Goal: Information Seeking & Learning: Learn about a topic

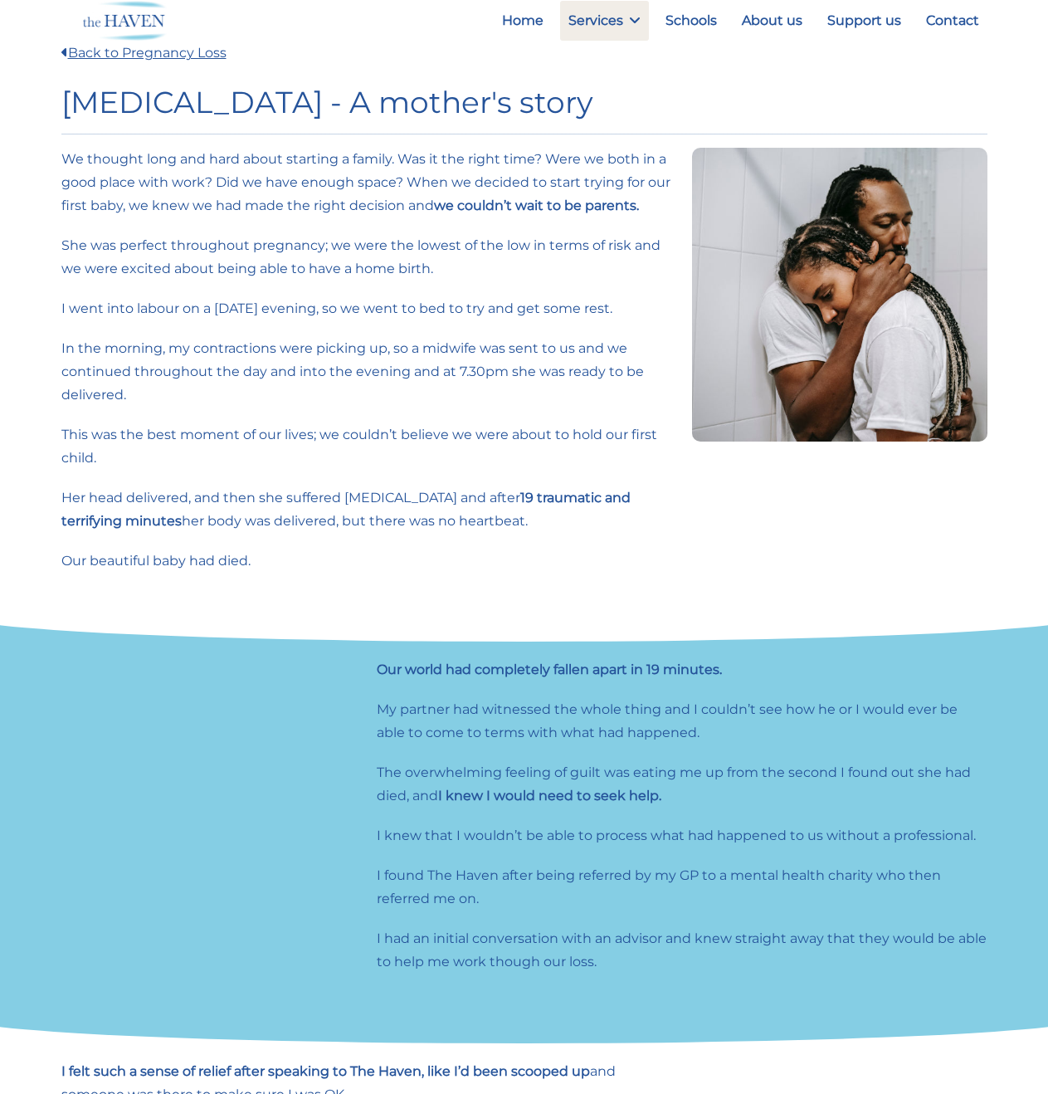
scroll to position [498, 0]
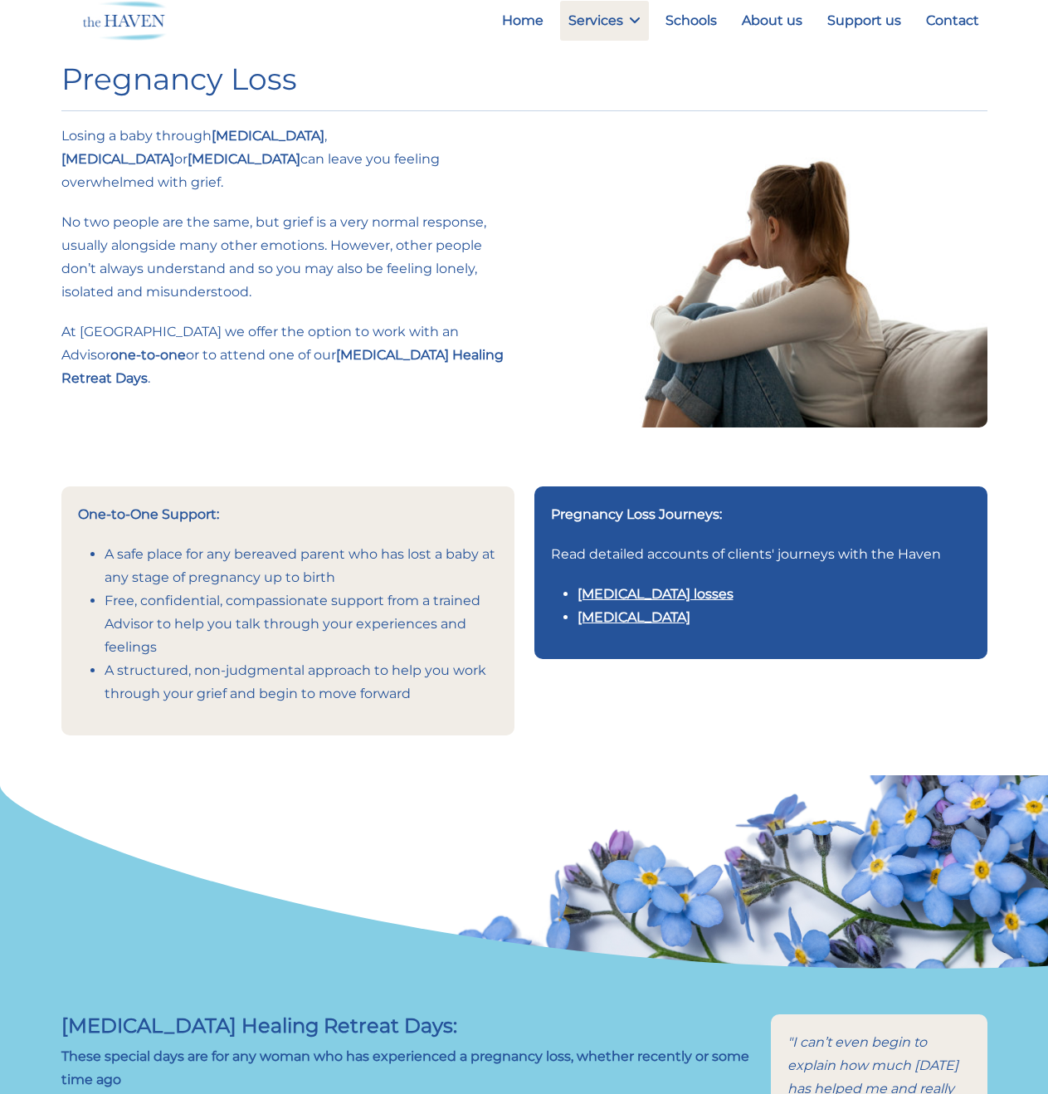
click at [611, 586] on link "Multiple pregnancy losses" at bounding box center [656, 594] width 156 height 16
click at [617, 609] on link "Stillbirth" at bounding box center [634, 617] width 113 height 16
click at [689, 586] on link "Multiple pregnancy losses" at bounding box center [656, 594] width 156 height 16
click at [617, 609] on link "Stillbirth" at bounding box center [634, 617] width 113 height 16
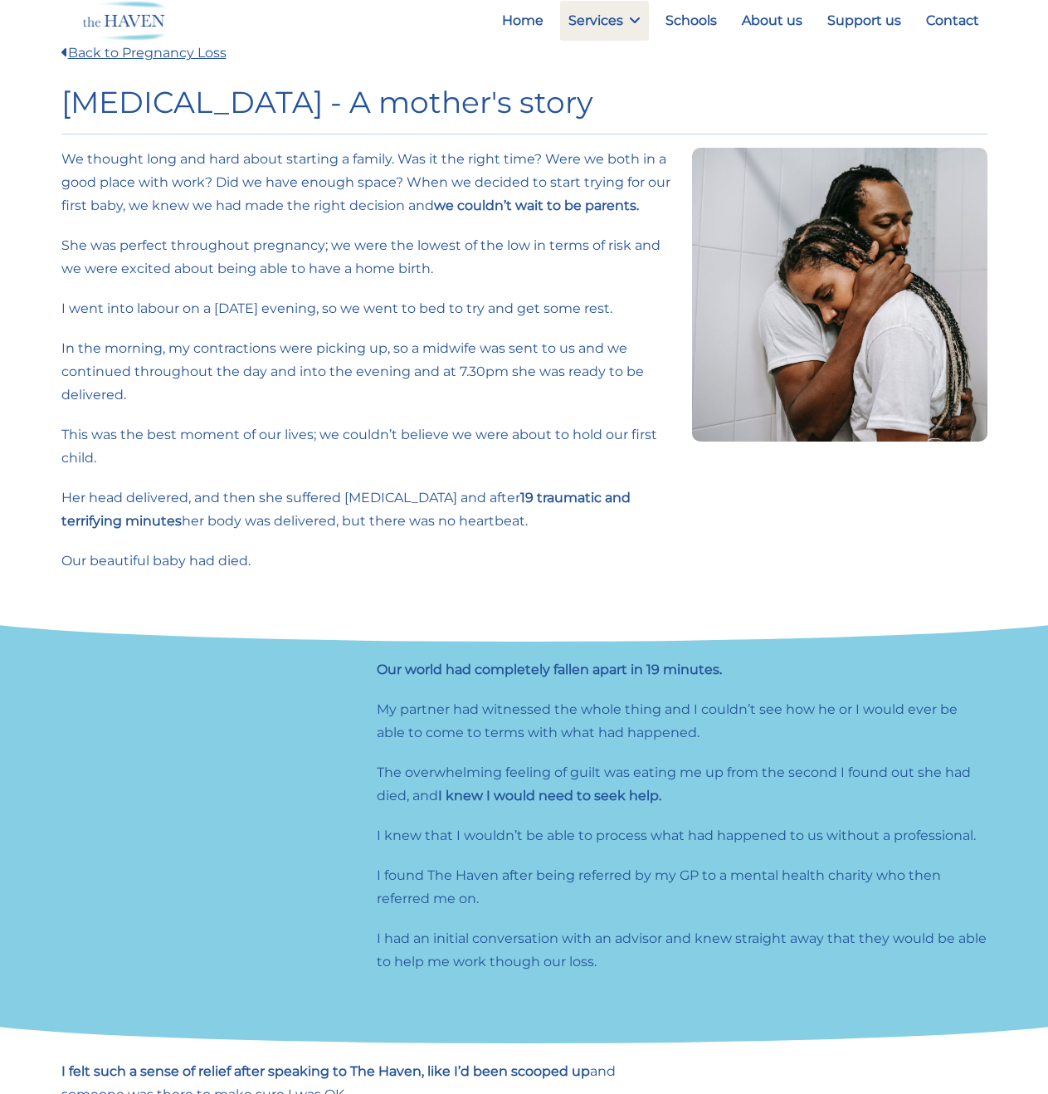
drag, startPoint x: 148, startPoint y: 169, endPoint x: 131, endPoint y: 85, distance: 86.3
click at [148, 169] on p "We thought long and hard about starting a family. Was it the right time? Were w…" at bounding box center [366, 183] width 611 height 70
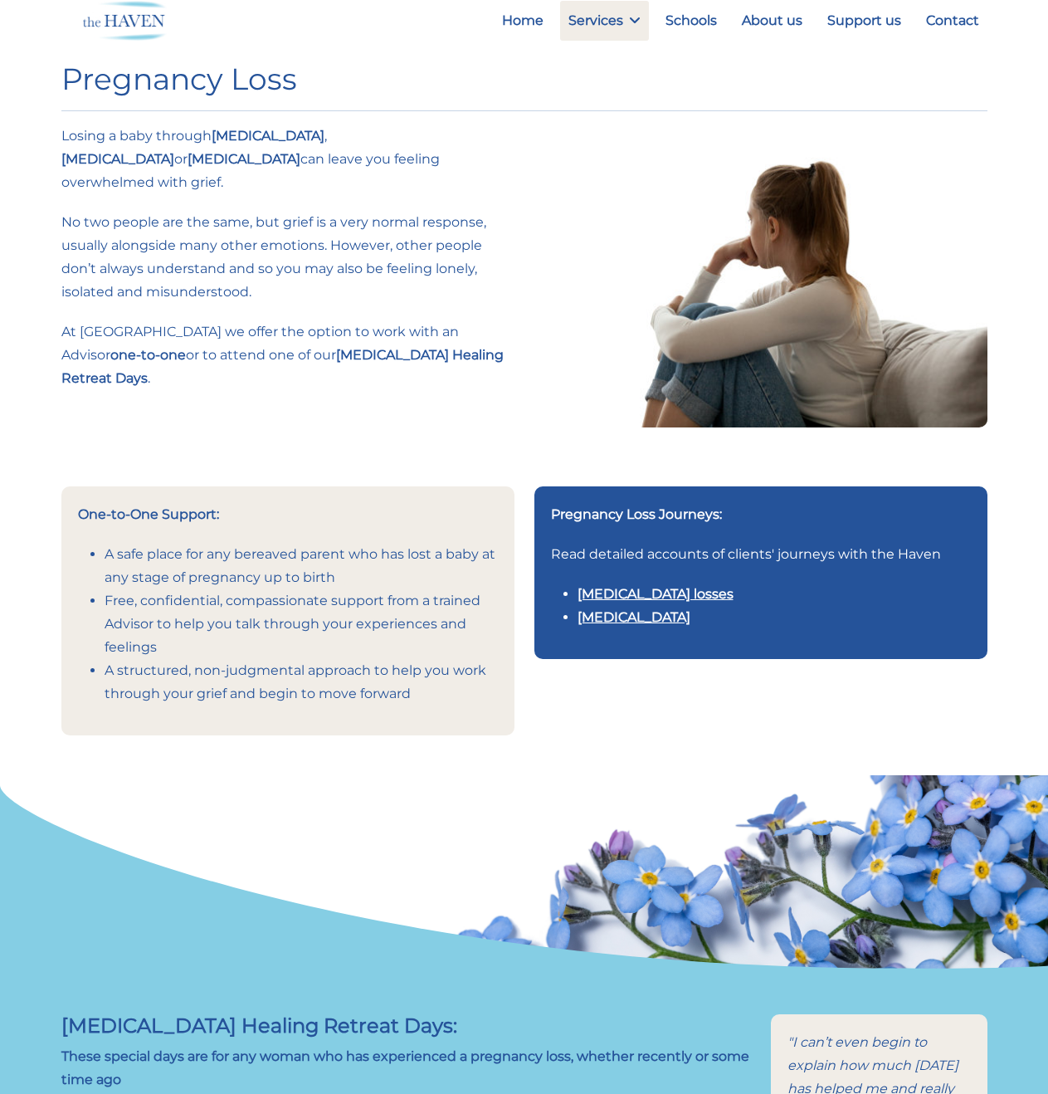
click at [694, 586] on link "Multiple pregnancy losses" at bounding box center [656, 594] width 156 height 16
click at [608, 609] on link "Stillbirth" at bounding box center [634, 617] width 113 height 16
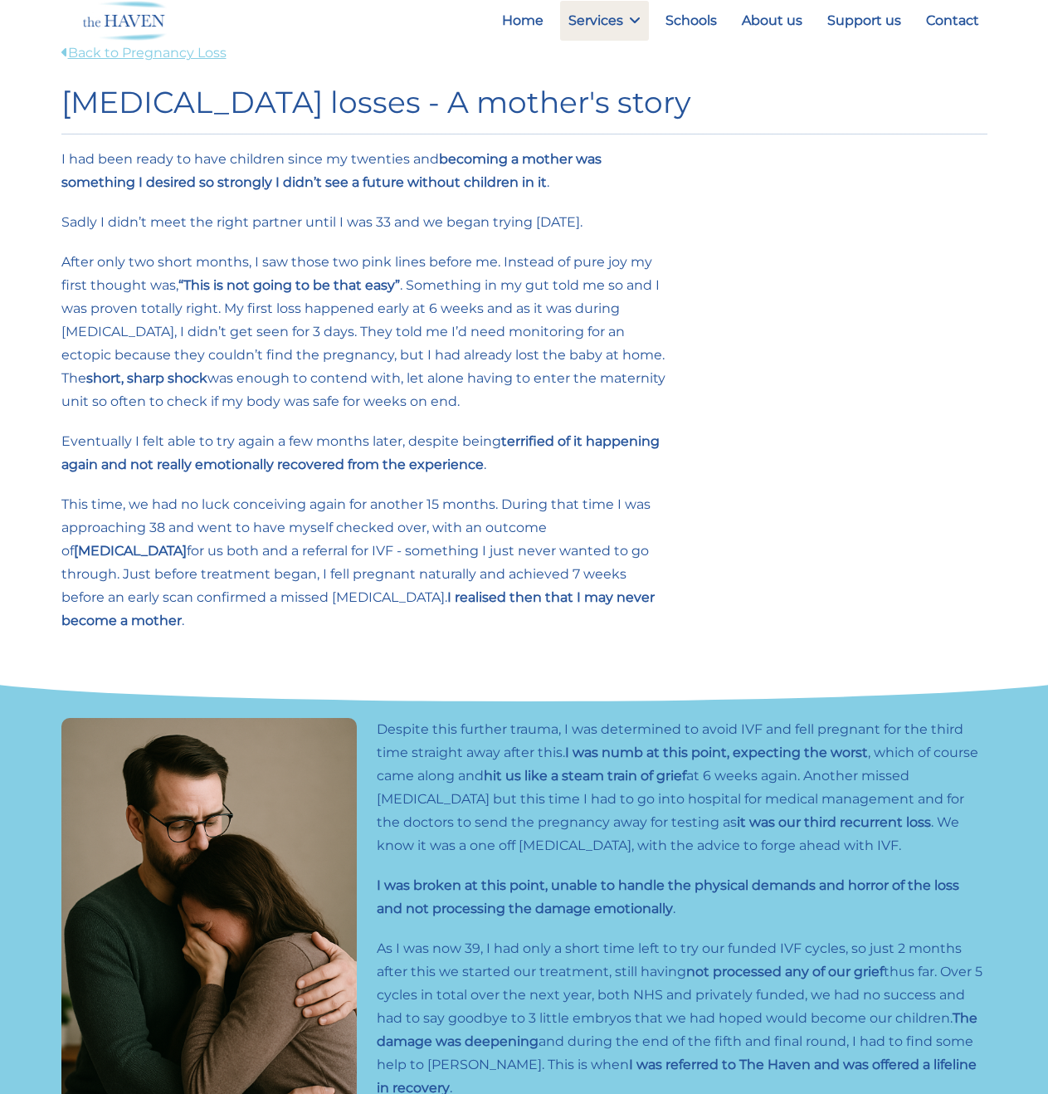
click at [175, 53] on link "Back to Pregnancy Loss" at bounding box center [143, 53] width 165 height 16
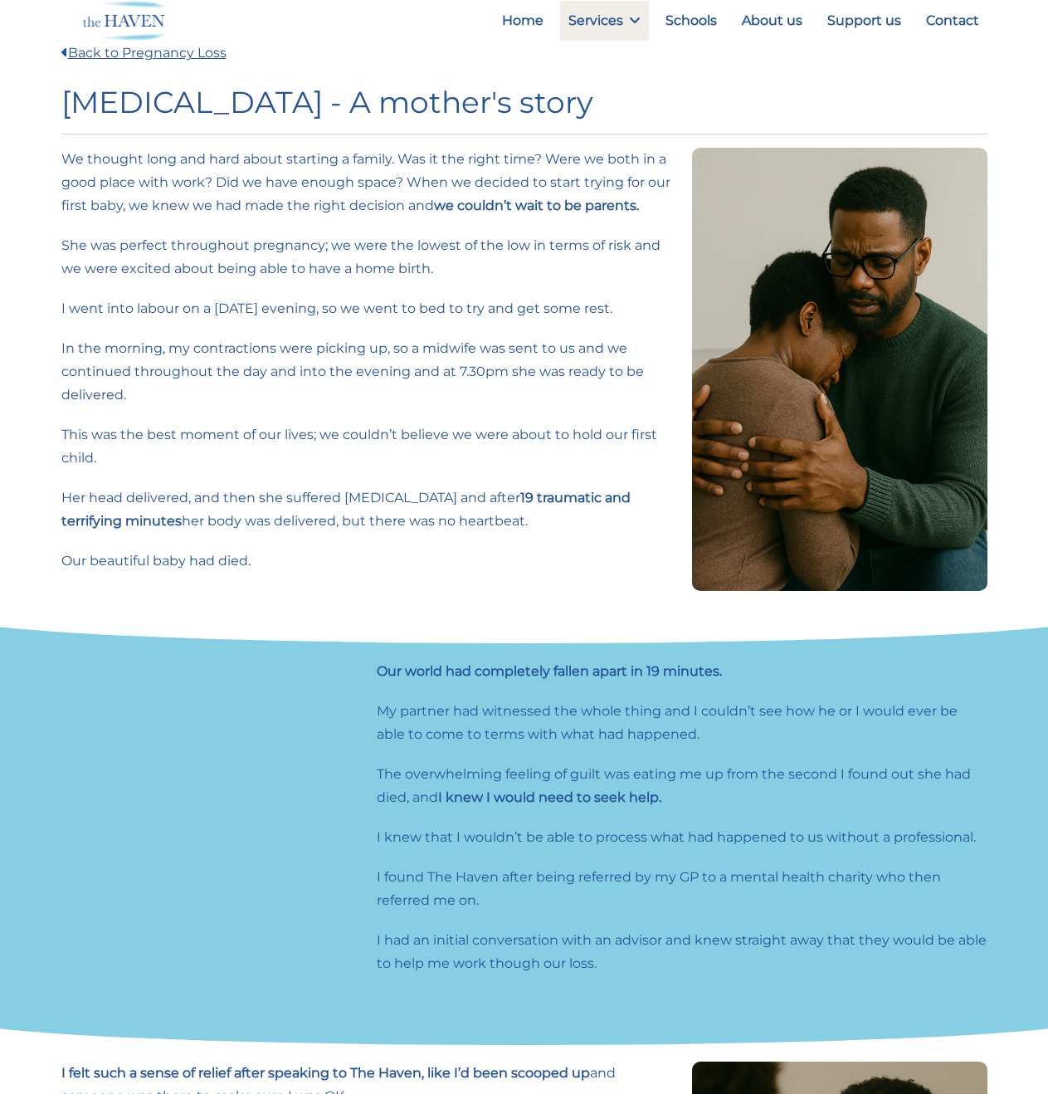
click at [265, 370] on p "In the morning, my contractions were picking up, so a midwife was sent to us an…" at bounding box center [366, 372] width 611 height 70
